Goal: Information Seeking & Learning: Understand process/instructions

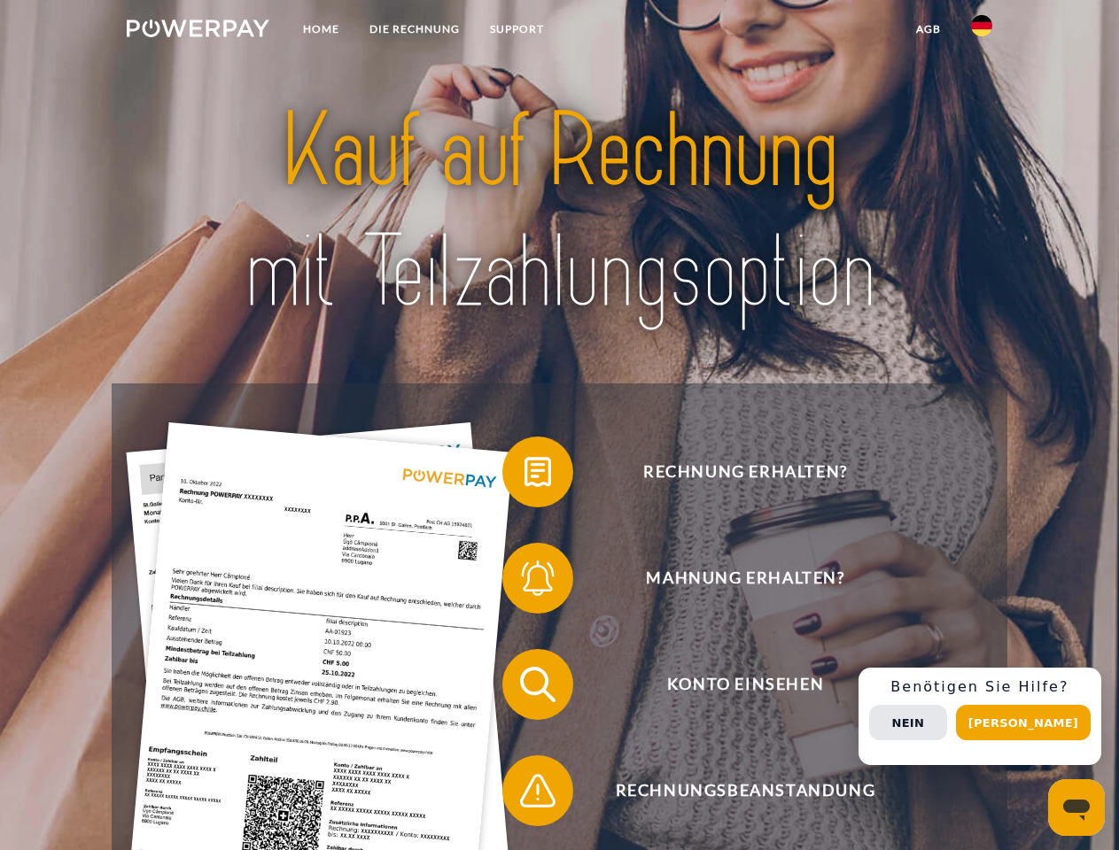
click at [198, 31] on img at bounding box center [198, 28] width 143 height 18
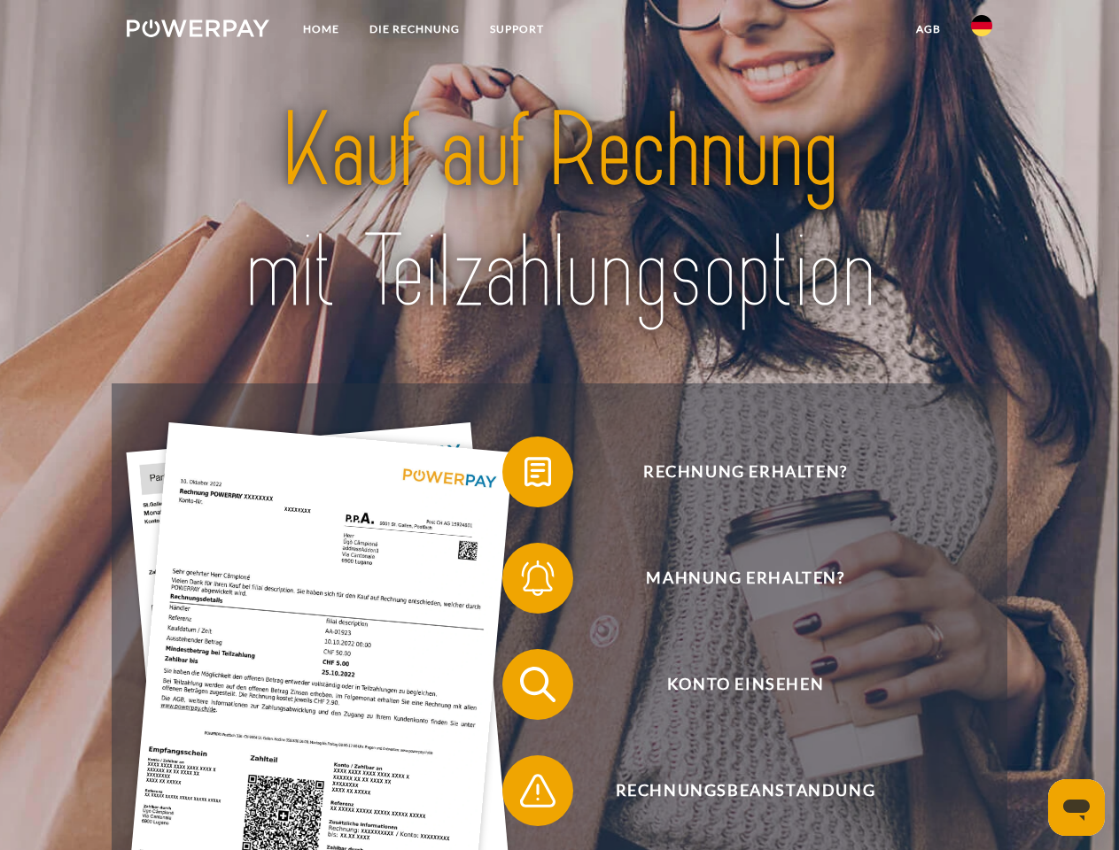
click at [981, 31] on img at bounding box center [981, 25] width 21 height 21
click at [927, 29] on link "agb" at bounding box center [928, 29] width 55 height 32
click at [524, 476] on span at bounding box center [511, 472] width 89 height 89
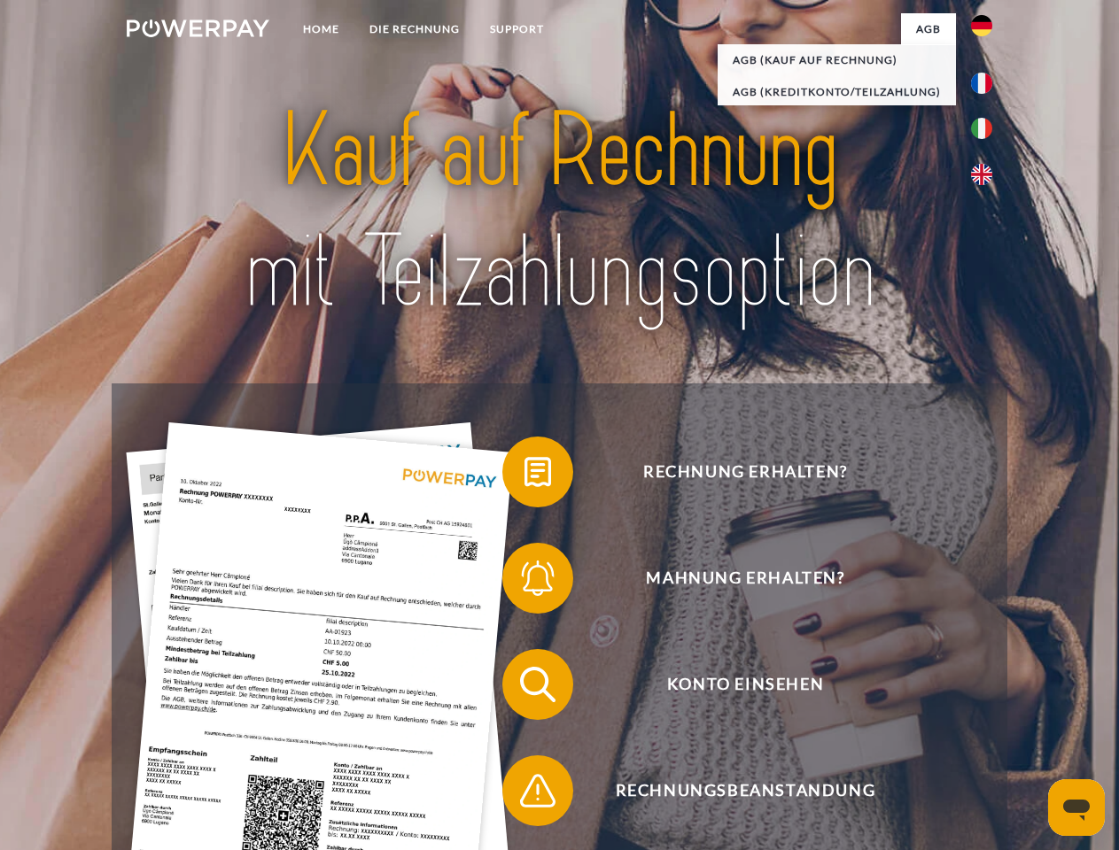
click at [524, 582] on span at bounding box center [511, 578] width 89 height 89
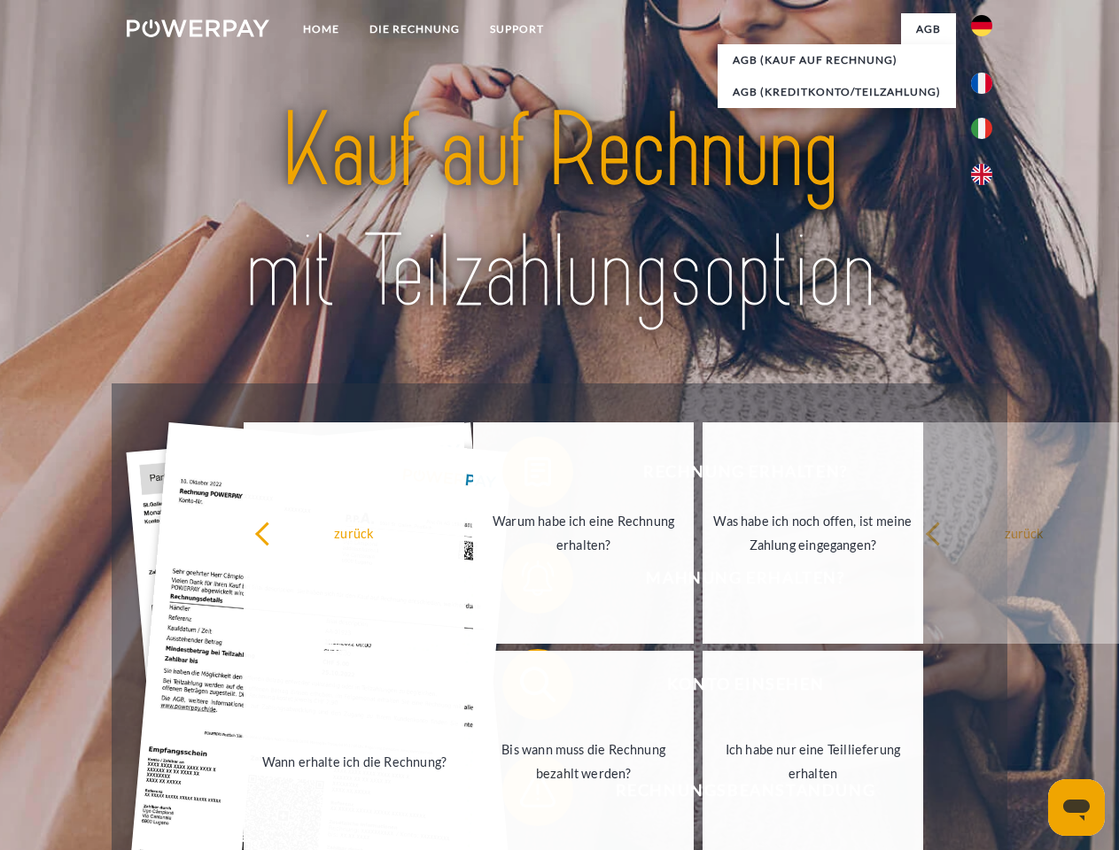
click at [524, 688] on link "Bis wann muss die Rechnung bezahlt werden?" at bounding box center [583, 761] width 221 height 221
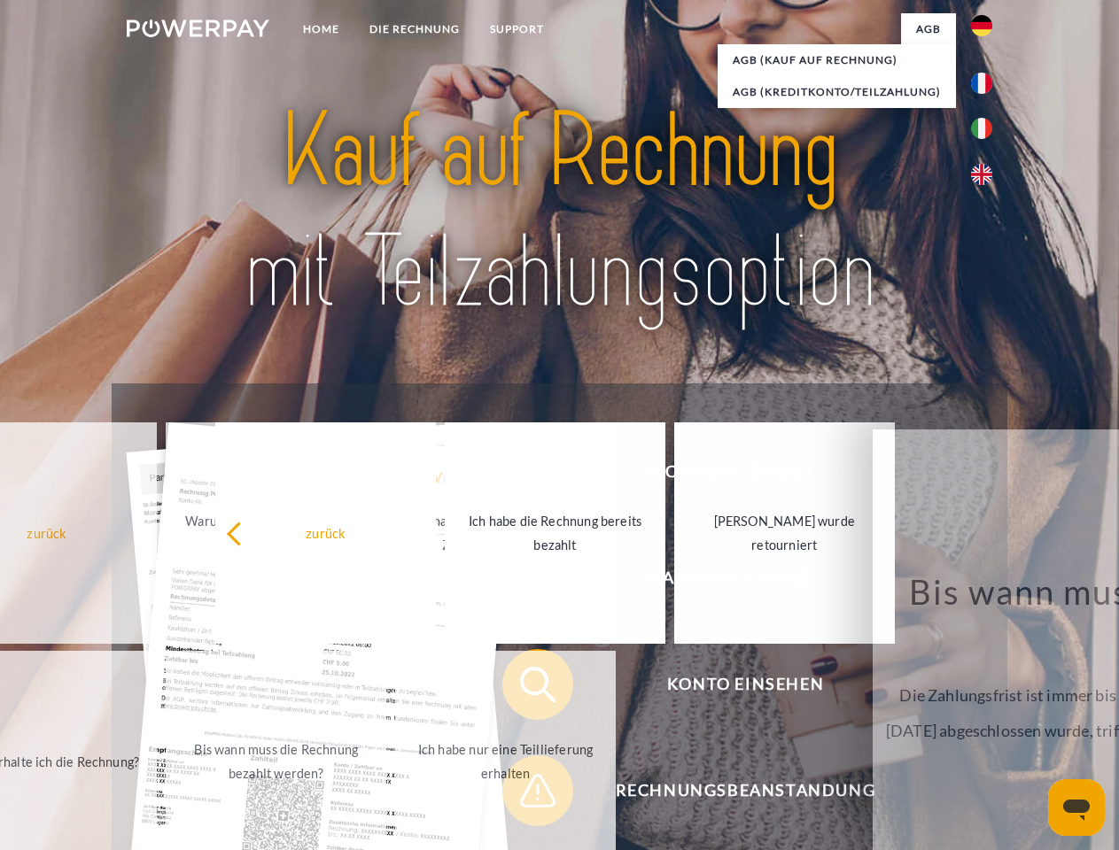
click at [524, 794] on link "Ich habe nur eine Teillieferung erhalten" at bounding box center [505, 761] width 221 height 221
click at [986, 717] on div "Rechnung erhalten? Mahnung erhalten? Konto einsehen" at bounding box center [559, 737] width 895 height 709
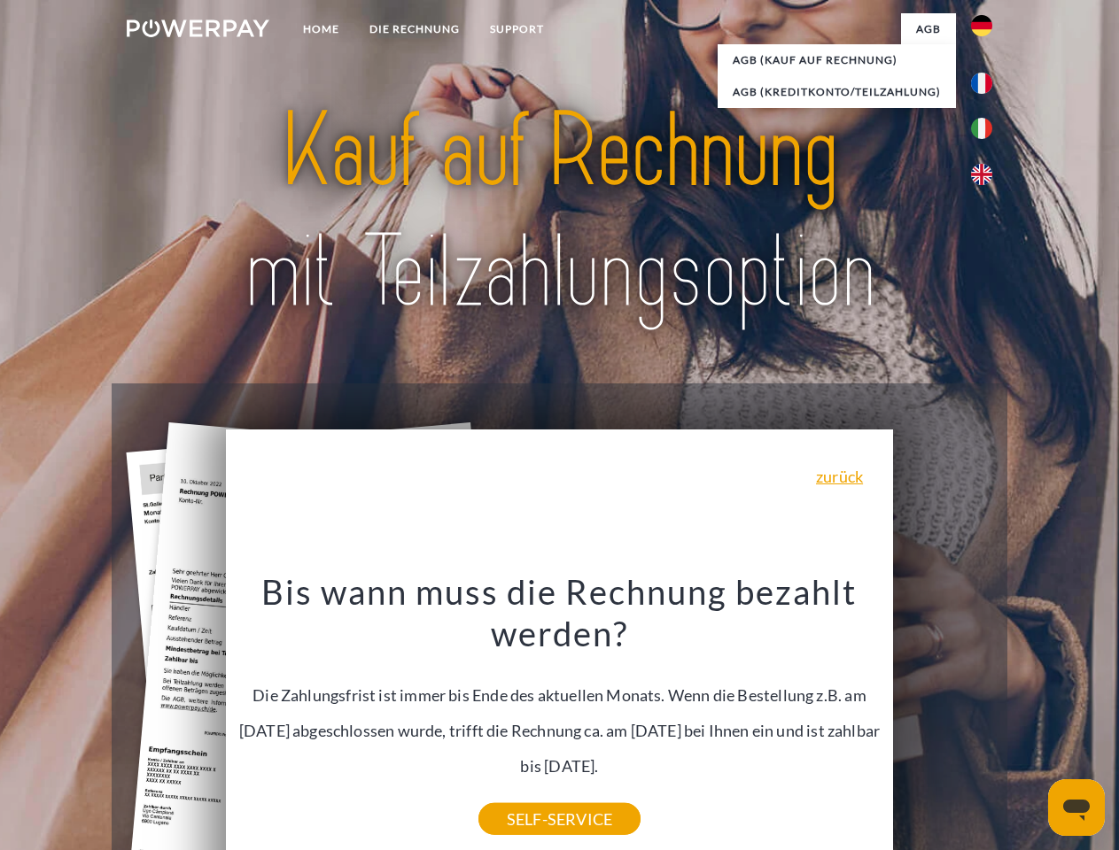
click at [942, 720] on span "Konto einsehen" at bounding box center [745, 684] width 434 height 71
click at [1029, 723] on header "Home DIE RECHNUNG SUPPORT" at bounding box center [559, 611] width 1119 height 1223
